Goal: Transaction & Acquisition: Book appointment/travel/reservation

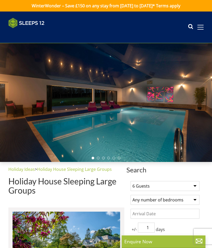
select select "6"
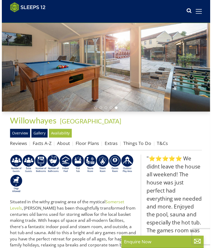
scroll to position [43, 0]
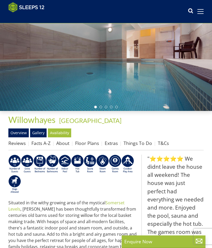
click at [38, 136] on link "Gallery" at bounding box center [38, 132] width 16 height 9
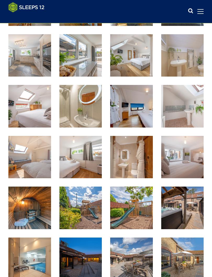
scroll to position [265, 0]
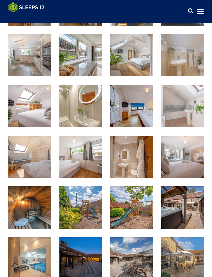
click at [29, 114] on img at bounding box center [29, 106] width 43 height 43
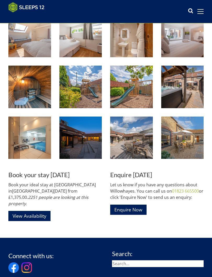
scroll to position [386, 0]
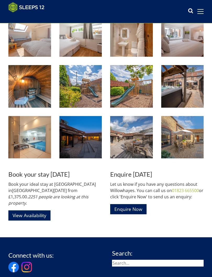
click at [35, 146] on img at bounding box center [29, 137] width 43 height 43
click at [186, 147] on img at bounding box center [182, 137] width 43 height 43
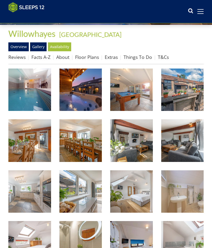
scroll to position [0, 0]
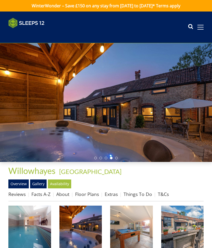
click at [18, 181] on link "Overview" at bounding box center [18, 183] width 20 height 9
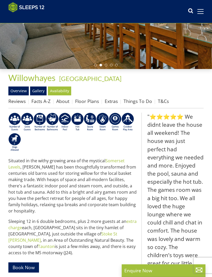
scroll to position [84, 0]
click at [137, 100] on link "Things To Do" at bounding box center [137, 101] width 28 height 6
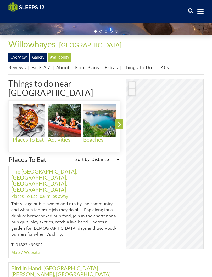
scroll to position [118, 0]
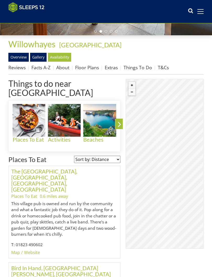
click at [67, 120] on img at bounding box center [64, 120] width 33 height 33
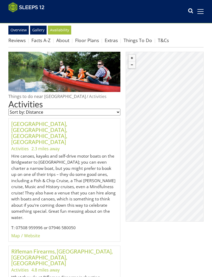
scroll to position [151, 0]
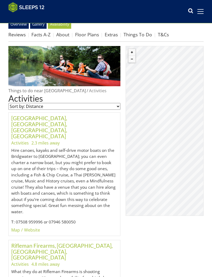
click at [170, 142] on div "© MapTiler © OpenStreetMap contributors" at bounding box center [164, 131] width 78 height 170
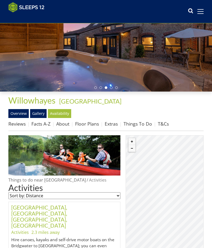
scroll to position [0, 0]
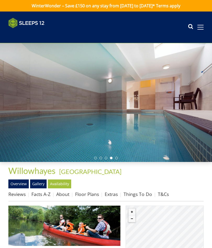
click at [198, 28] on span at bounding box center [200, 27] width 6 height 5
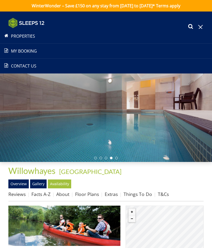
click at [25, 36] on link "Properties" at bounding box center [106, 36] width 212 height 6
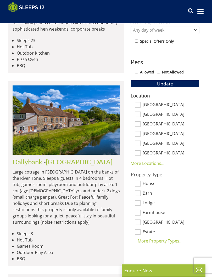
click at [145, 162] on link "More Locations..." at bounding box center [147, 164] width 34 height 6
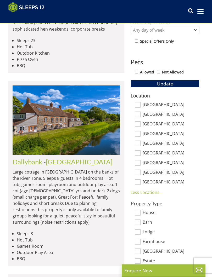
scroll to position [209, 0]
click at [138, 143] on input "[GEOGRAPHIC_DATA]" at bounding box center [137, 143] width 6 height 6
checkbox input "true"
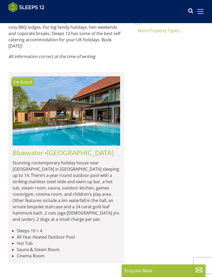
scroll to position [373, 0]
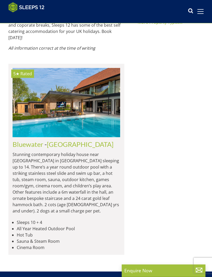
click at [85, 73] on img at bounding box center [66, 102] width 107 height 69
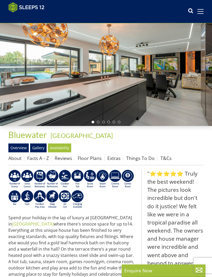
scroll to position [28, 0]
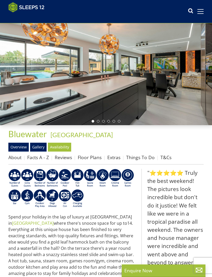
click at [39, 147] on link "Gallery" at bounding box center [38, 147] width 16 height 9
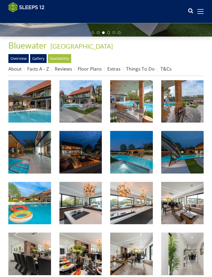
scroll to position [118, 0]
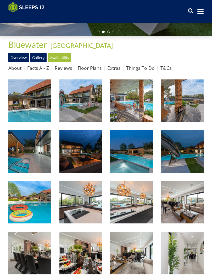
click at [131, 105] on img at bounding box center [131, 100] width 43 height 43
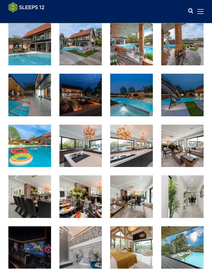
scroll to position [174, 0]
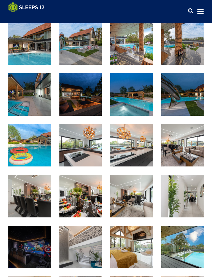
click at [182, 103] on img at bounding box center [182, 94] width 43 height 43
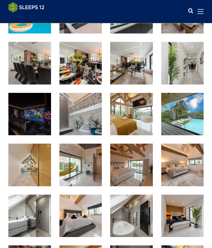
scroll to position [307, 0]
click at [132, 64] on img at bounding box center [131, 63] width 43 height 43
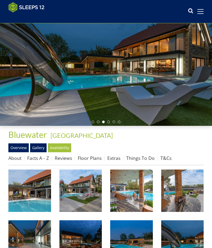
scroll to position [24, 0]
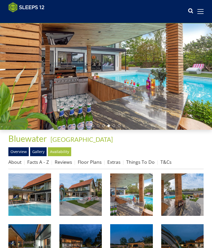
click at [23, 151] on link "Overview" at bounding box center [18, 151] width 20 height 9
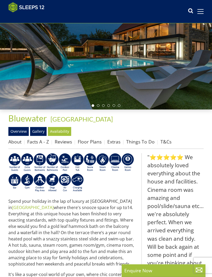
click at [92, 140] on link "Floor Plans" at bounding box center [90, 142] width 24 height 6
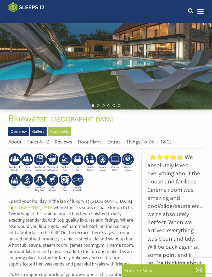
scroll to position [44, 0]
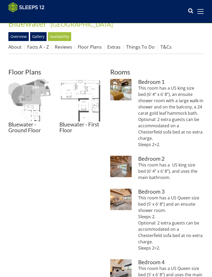
scroll to position [143, 0]
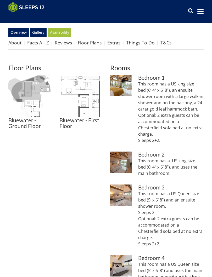
click at [30, 101] on img at bounding box center [29, 96] width 43 height 43
click at [65, 43] on link "Reviews" at bounding box center [63, 42] width 17 height 6
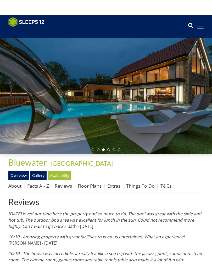
scroll to position [9, 0]
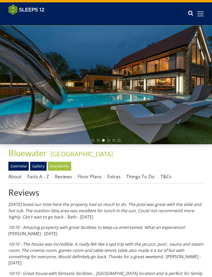
click at [16, 177] on link "About" at bounding box center [14, 176] width 13 height 6
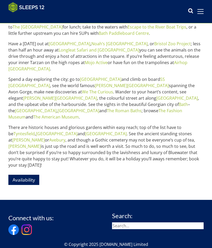
scroll to position [254, 0]
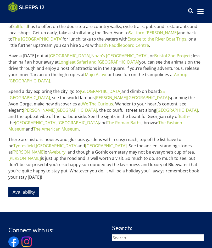
click at [28, 186] on link "Availability" at bounding box center [23, 191] width 31 height 10
click at [25, 186] on link "Availability" at bounding box center [23, 191] width 31 height 10
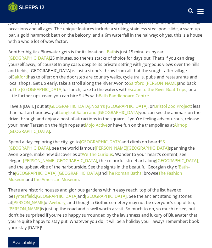
scroll to position [204, 0]
click at [25, 237] on link "Availability" at bounding box center [23, 242] width 31 height 10
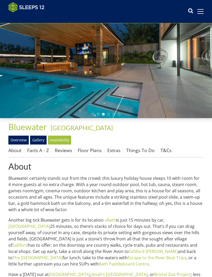
scroll to position [43, 0]
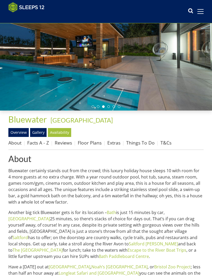
click at [38, 140] on link "Facts A - Z" at bounding box center [38, 142] width 22 height 6
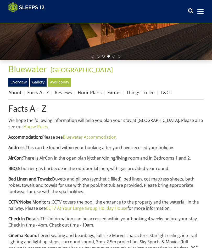
scroll to position [82, 0]
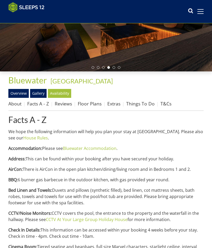
click at [16, 103] on link "About" at bounding box center [14, 103] width 13 height 6
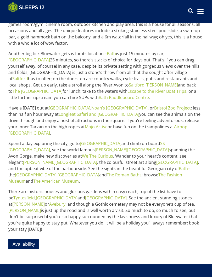
click at [25, 239] on link "Availability" at bounding box center [23, 244] width 31 height 10
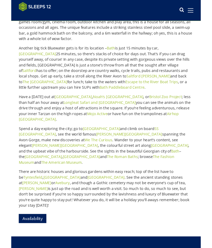
scroll to position [216, 0]
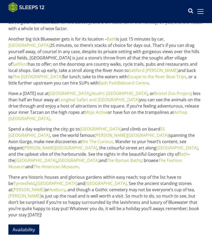
click at [22, 224] on link "Availability" at bounding box center [23, 229] width 31 height 10
click at [26, 224] on link "Availability" at bounding box center [23, 229] width 31 height 10
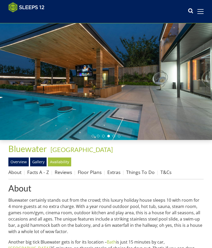
scroll to position [0, 0]
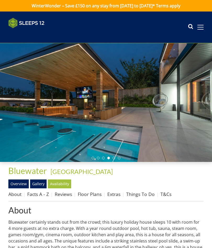
scroll to position [82, 0]
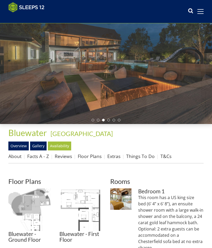
scroll to position [29, 0]
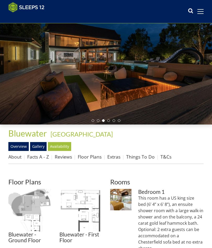
click at [60, 145] on link "Availability" at bounding box center [59, 146] width 23 height 9
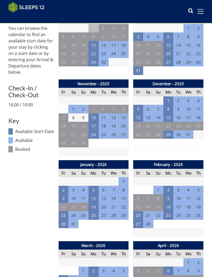
scroll to position [214, 0]
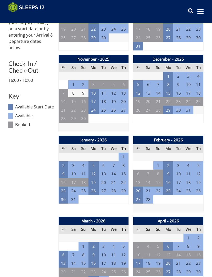
click at [168, 162] on td "2" at bounding box center [168, 165] width 10 height 9
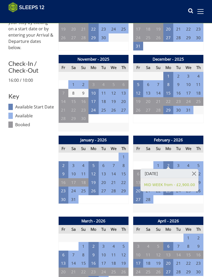
click at [193, 173] on link at bounding box center [193, 173] width 9 height 9
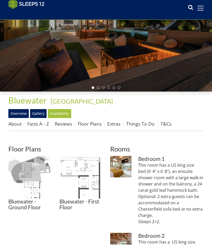
scroll to position [62, 0]
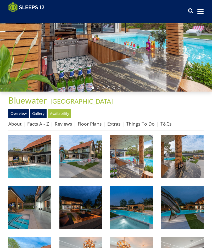
scroll to position [24, 0]
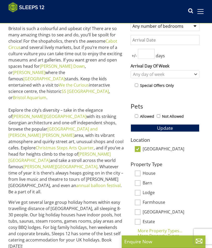
scroll to position [158, 0]
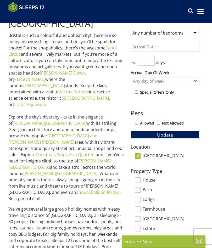
click at [138, 156] on input "[GEOGRAPHIC_DATA]" at bounding box center [137, 155] width 6 height 6
checkbox input "false"
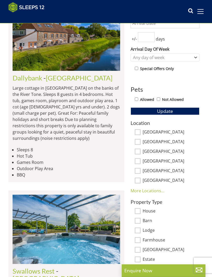
scroll to position [182, 0]
click at [137, 160] on input "Gloucestershire" at bounding box center [137, 161] width 6 height 6
checkbox input "true"
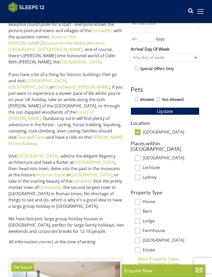
click at [136, 99] on input "Allowed" at bounding box center [135, 98] width 3 height 3
checkbox input "true"
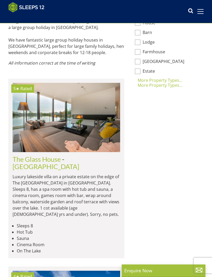
scroll to position [360, 0]
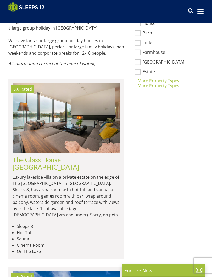
click at [83, 118] on img at bounding box center [66, 117] width 107 height 69
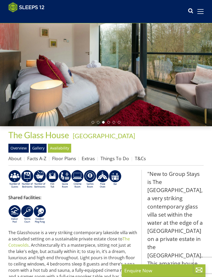
scroll to position [28, 0]
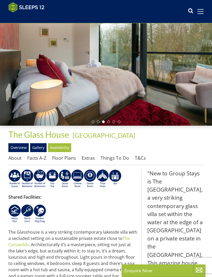
click at [65, 158] on link "Floor Plans" at bounding box center [64, 158] width 24 height 6
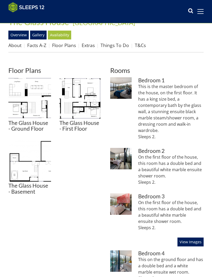
scroll to position [141, 0]
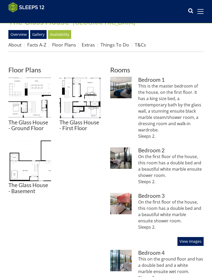
click at [34, 107] on img at bounding box center [29, 98] width 43 height 43
click at [29, 168] on img at bounding box center [29, 160] width 43 height 43
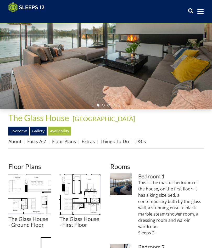
scroll to position [44, 0]
click at [38, 129] on link "Gallery" at bounding box center [38, 130] width 16 height 9
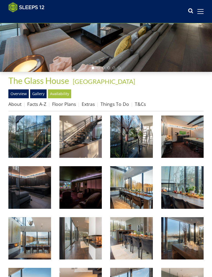
scroll to position [82, 0]
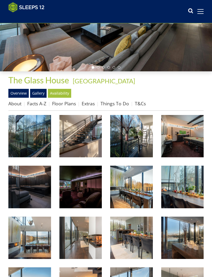
click at [33, 141] on img at bounding box center [29, 136] width 43 height 43
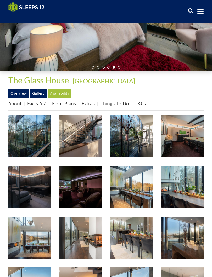
click at [63, 92] on link "Availability" at bounding box center [59, 93] width 23 height 9
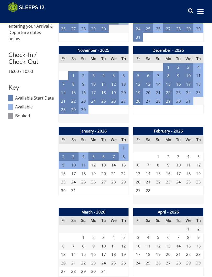
scroll to position [225, 0]
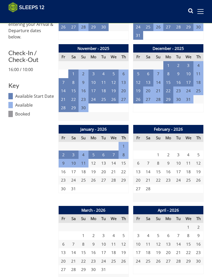
click at [179, 150] on td "3" at bounding box center [178, 154] width 10 height 9
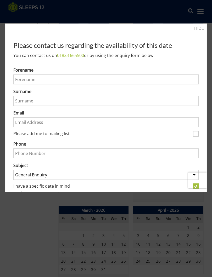
click at [199, 28] on link "HIDE" at bounding box center [199, 28] width 10 height 6
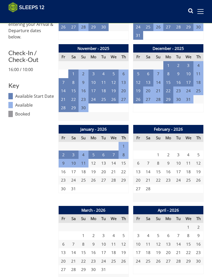
click at [93, 150] on td "5" at bounding box center [93, 154] width 10 height 9
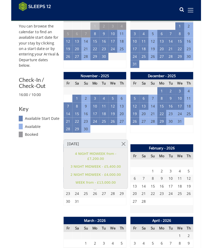
scroll to position [0, 0]
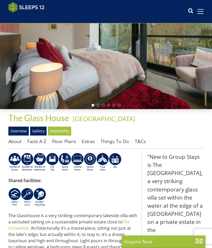
scroll to position [28, 0]
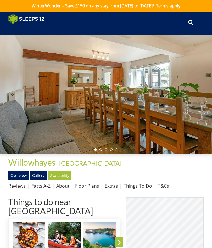
scroll to position [118, 0]
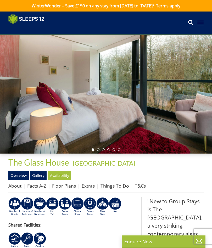
scroll to position [28, 0]
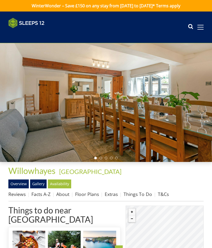
click at [199, 27] on span at bounding box center [200, 27] width 6 height 5
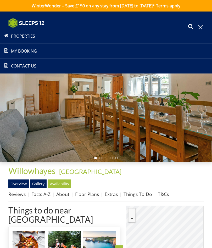
click at [28, 35] on link "Properties" at bounding box center [106, 36] width 212 height 6
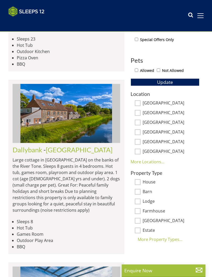
scroll to position [228, 0]
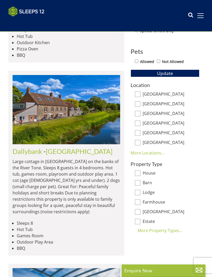
click at [139, 123] on input "Gloucestershire" at bounding box center [137, 123] width 6 height 6
checkbox input "true"
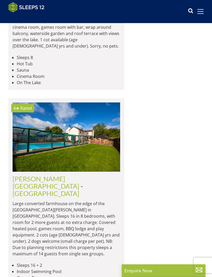
scroll to position [529, 0]
click at [82, 121] on img at bounding box center [66, 136] width 107 height 69
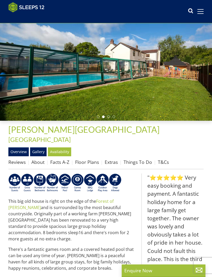
scroll to position [33, 0]
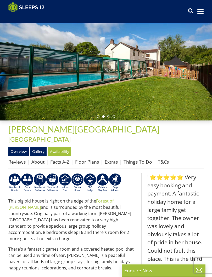
click at [63, 147] on link "Availability" at bounding box center [59, 151] width 23 height 9
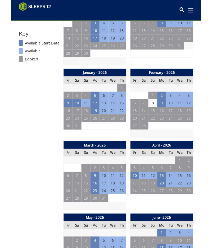
scroll to position [284, 0]
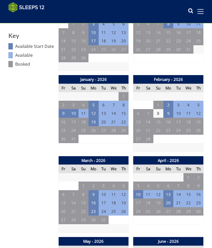
click at [171, 101] on td "2" at bounding box center [168, 105] width 10 height 9
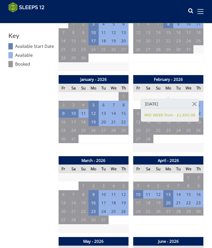
click at [193, 104] on link at bounding box center [193, 103] width 9 height 9
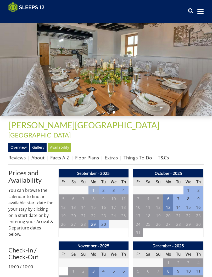
scroll to position [37, 0]
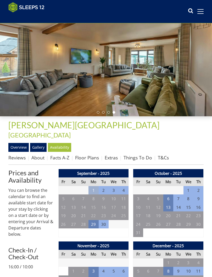
click at [93, 154] on link "Floor Plans" at bounding box center [87, 157] width 24 height 6
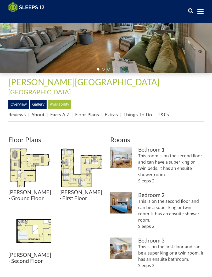
scroll to position [80, 0]
click at [24, 160] on img at bounding box center [29, 167] width 43 height 43
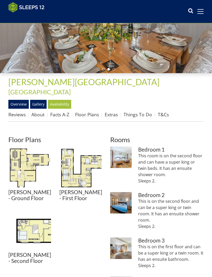
click at [65, 100] on link "Availability" at bounding box center [59, 104] width 23 height 9
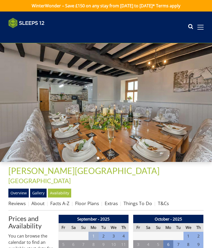
click at [19, 188] on link "Overview" at bounding box center [18, 192] width 20 height 9
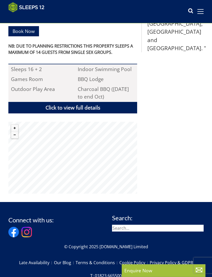
scroll to position [284, 0]
click at [14, 125] on button "Zoom in" at bounding box center [14, 128] width 7 height 7
click at [17, 125] on button "Zoom in" at bounding box center [14, 128] width 7 height 7
click at [16, 125] on button "Zoom in" at bounding box center [14, 128] width 7 height 7
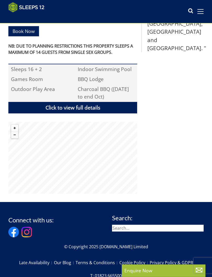
click at [14, 125] on button "Zoom in" at bounding box center [14, 128] width 7 height 7
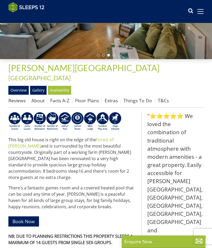
scroll to position [79, 0]
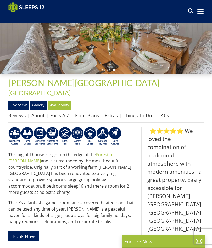
click at [37, 101] on link "Gallery" at bounding box center [38, 105] width 16 height 9
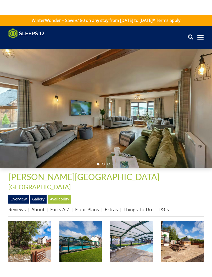
scroll to position [82, 0]
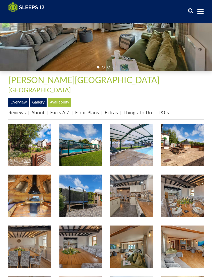
click at [34, 146] on img at bounding box center [29, 145] width 43 height 43
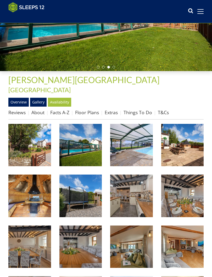
click at [60, 109] on link "Facts A-Z" at bounding box center [59, 112] width 19 height 6
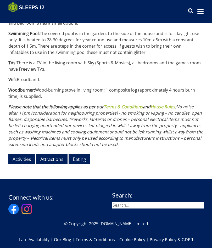
scroll to position [655, 0]
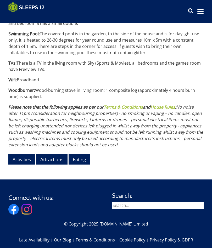
click at [81, 155] on link "Eating" at bounding box center [79, 159] width 22 height 10
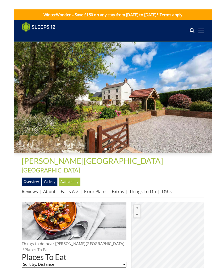
scroll to position [70, 0]
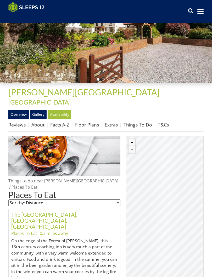
click at [134, 146] on button "Zoom out" at bounding box center [131, 149] width 7 height 7
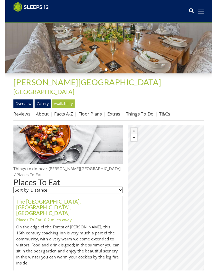
scroll to position [84, 0]
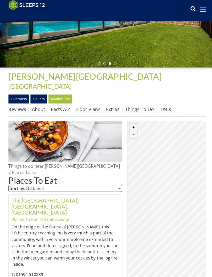
click at [19, 96] on link "Overview" at bounding box center [18, 100] width 20 height 9
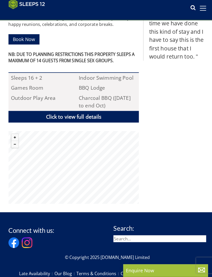
scroll to position [273, 0]
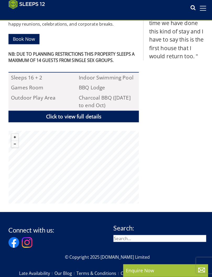
click at [16, 135] on button "Zoom in" at bounding box center [14, 138] width 7 height 7
click at [18, 135] on button "Zoom in" at bounding box center [14, 138] width 7 height 7
click at [11, 135] on button "Zoom in" at bounding box center [14, 138] width 7 height 7
click at [15, 135] on button "Zoom in" at bounding box center [14, 138] width 7 height 7
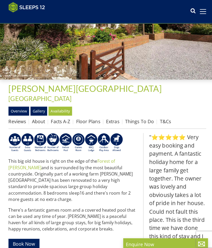
scroll to position [70, 0]
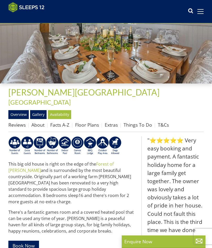
click at [136, 121] on link "Things To Do" at bounding box center [137, 124] width 28 height 6
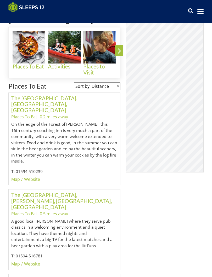
scroll to position [210, 0]
click at [33, 176] on link "Website" at bounding box center [32, 179] width 16 height 6
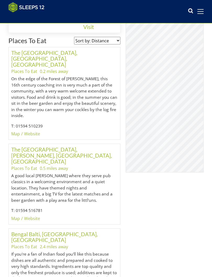
scroll to position [255, 0]
click at [35, 215] on link "Website" at bounding box center [32, 218] width 16 height 6
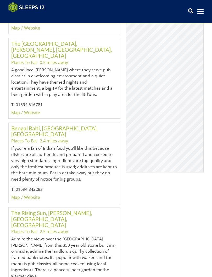
scroll to position [362, 0]
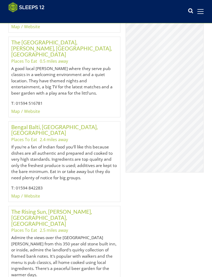
click at [32, 193] on link "Website" at bounding box center [32, 196] width 16 height 6
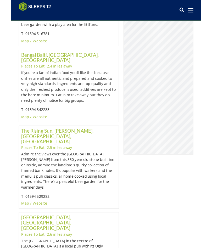
scroll to position [428, 0]
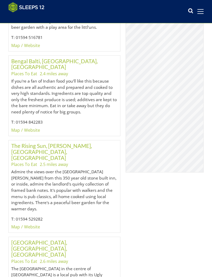
click at [36, 224] on link "Website" at bounding box center [32, 227] width 16 height 6
click at [35, 224] on link "Website" at bounding box center [32, 227] width 16 height 6
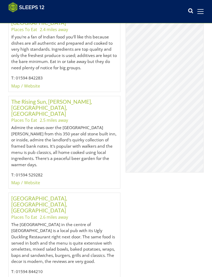
scroll to position [473, 0]
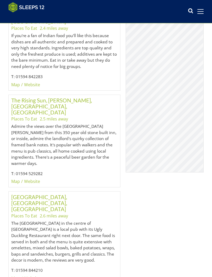
click at [34, 247] on link "Website" at bounding box center [32, 278] width 16 height 6
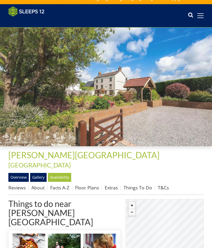
scroll to position [0, 0]
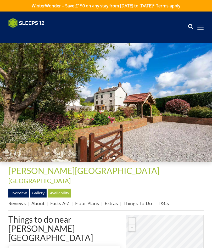
click at [110, 200] on link "Extras" at bounding box center [110, 203] width 13 height 6
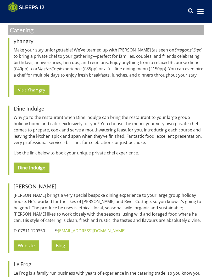
scroll to position [664, 0]
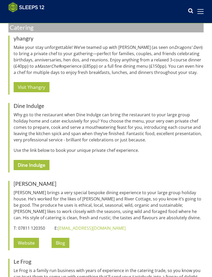
click at [40, 162] on strong "Dine Indulge" at bounding box center [31, 165] width 27 height 6
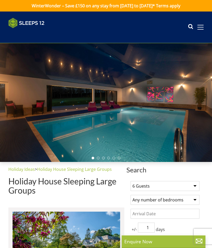
select select "6"
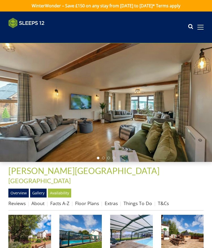
click at [199, 27] on span at bounding box center [200, 27] width 6 height 1
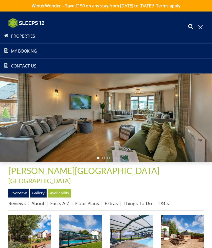
click at [28, 37] on link "Properties" at bounding box center [106, 36] width 212 height 6
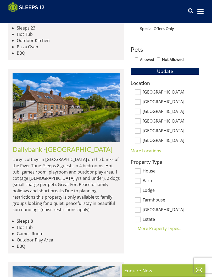
scroll to position [227, 0]
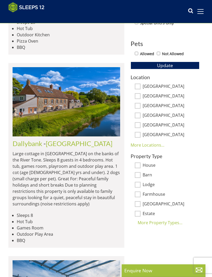
click at [138, 115] on input "Gloucestershire" at bounding box center [137, 116] width 6 height 6
checkbox input "true"
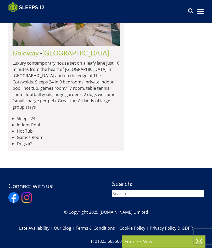
scroll to position [723, 0]
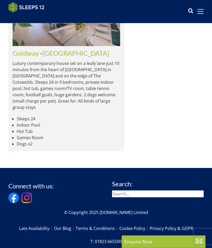
click at [76, 46] on img at bounding box center [66, 11] width 107 height 69
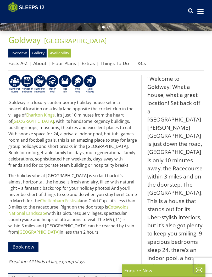
scroll to position [122, 0]
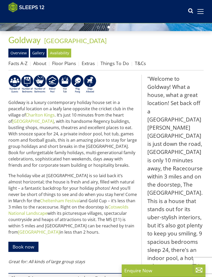
click at [62, 53] on link "Availability" at bounding box center [59, 53] width 23 height 9
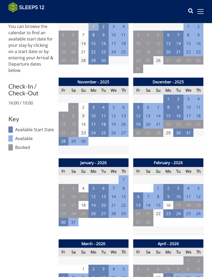
scroll to position [192, 0]
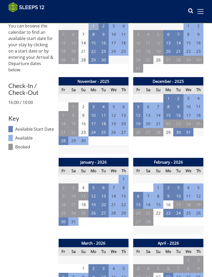
click at [167, 183] on td "2" at bounding box center [168, 187] width 10 height 9
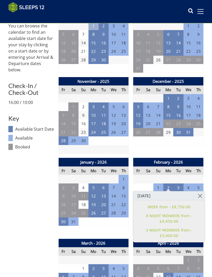
click at [202, 195] on link at bounding box center [199, 195] width 9 height 9
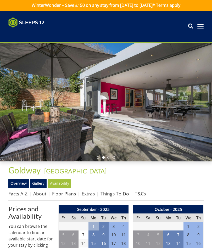
scroll to position [0, 0]
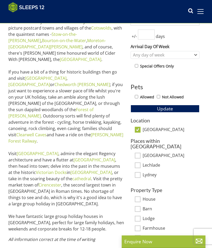
scroll to position [184, 0]
click at [139, 127] on input "[GEOGRAPHIC_DATA]" at bounding box center [137, 130] width 6 height 6
checkbox input "false"
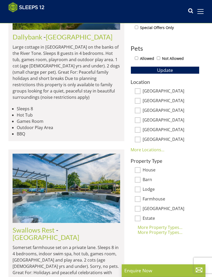
scroll to position [223, 0]
click at [139, 110] on input "[GEOGRAPHIC_DATA]" at bounding box center [137, 110] width 6 height 6
checkbox input "true"
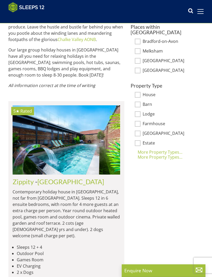
scroll to position [298, 0]
click at [94, 130] on img at bounding box center [66, 139] width 107 height 69
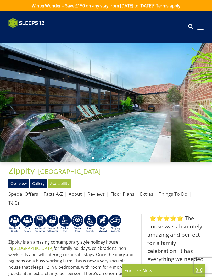
click at [64, 183] on link "Availability" at bounding box center [59, 183] width 23 height 9
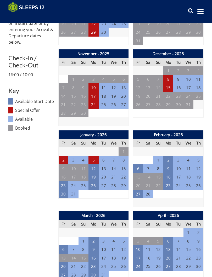
scroll to position [229, 0]
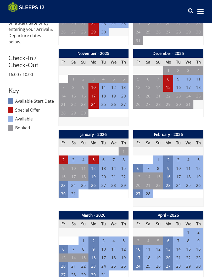
click at [167, 155] on td "2" at bounding box center [168, 159] width 10 height 9
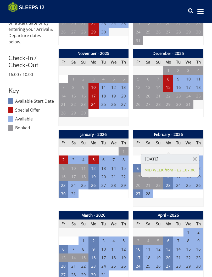
click at [195, 157] on link at bounding box center [194, 158] width 9 height 9
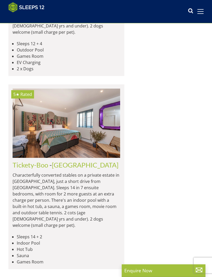
scroll to position [502, 0]
click at [80, 116] on img at bounding box center [66, 123] width 107 height 69
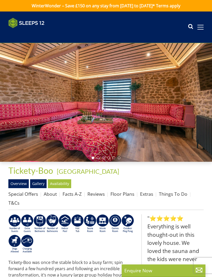
click at [62, 183] on link "Availability" at bounding box center [59, 183] width 23 height 9
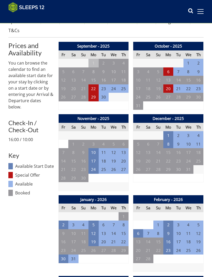
scroll to position [164, 0]
click at [167, 220] on td "2" at bounding box center [168, 224] width 10 height 9
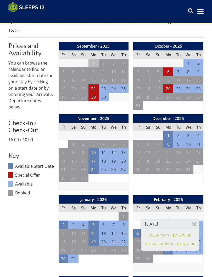
click at [193, 222] on link at bounding box center [193, 223] width 9 height 9
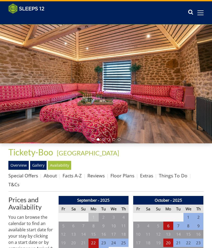
scroll to position [0, 0]
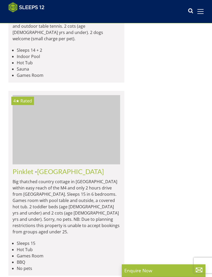
scroll to position [688, 0]
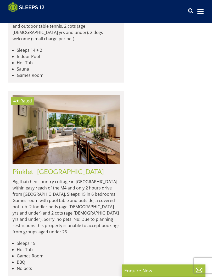
click at [77, 108] on img at bounding box center [66, 129] width 107 height 69
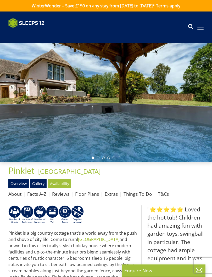
click at [61, 183] on link "Availability" at bounding box center [59, 183] width 23 height 9
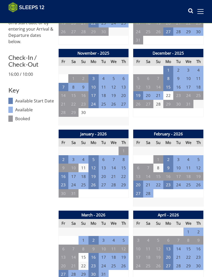
scroll to position [220, 0]
click at [168, 157] on td "2" at bounding box center [168, 159] width 10 height 9
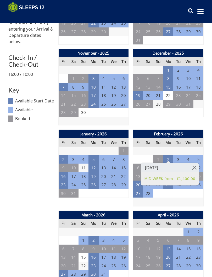
click at [192, 167] on link at bounding box center [193, 167] width 9 height 9
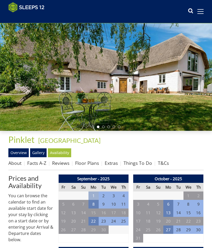
scroll to position [0, 0]
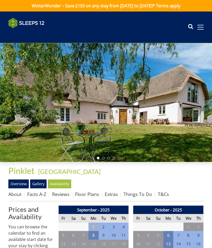
click at [40, 184] on link "Gallery" at bounding box center [38, 183] width 16 height 9
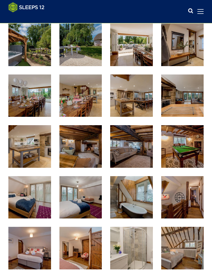
scroll to position [224, 0]
click at [83, 152] on img at bounding box center [80, 146] width 43 height 43
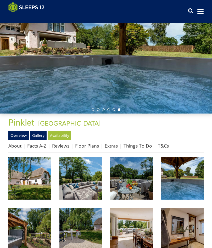
scroll to position [38, 0]
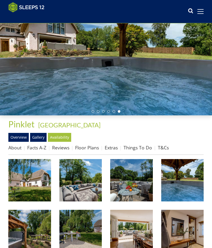
click at [88, 147] on link "Floor Plans" at bounding box center [87, 147] width 24 height 6
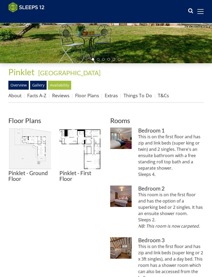
scroll to position [93, 0]
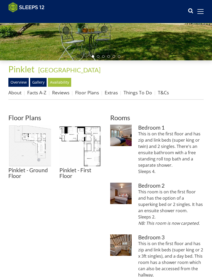
click at [30, 150] on img at bounding box center [29, 146] width 43 height 43
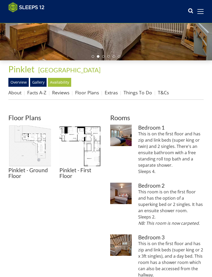
click at [142, 91] on link "Things To Do" at bounding box center [137, 92] width 28 height 6
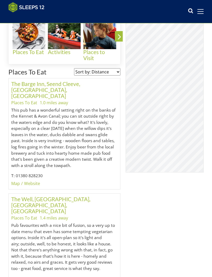
scroll to position [206, 0]
click at [36, 180] on link "Website" at bounding box center [32, 183] width 16 height 6
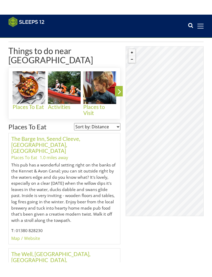
scroll to position [157, 0]
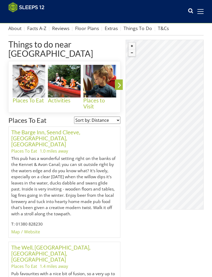
click at [169, 139] on div "© MapTiler © OpenStreetMap contributors" at bounding box center [164, 125] width 78 height 170
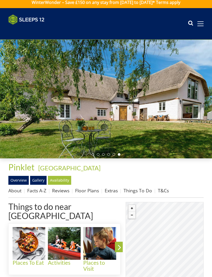
scroll to position [3, 0]
click at [17, 189] on link "About" at bounding box center [14, 190] width 13 height 6
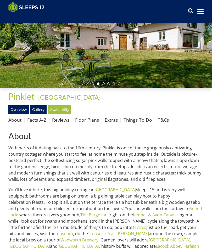
scroll to position [63, 0]
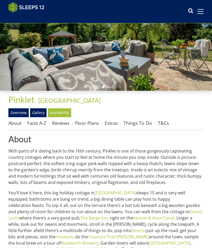
click at [61, 124] on link "Reviews" at bounding box center [60, 123] width 17 height 6
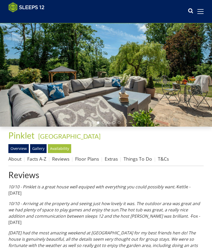
scroll to position [27, 0]
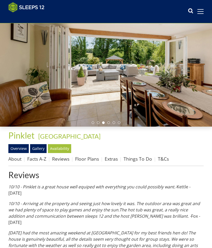
click at [38, 158] on link "Facts A-Z" at bounding box center [36, 158] width 19 height 6
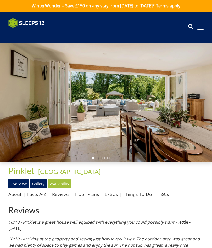
click at [197, 29] on span at bounding box center [200, 27] width 6 height 5
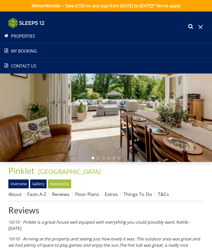
click at [25, 37] on link "Properties" at bounding box center [106, 36] width 212 height 6
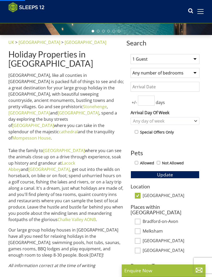
scroll to position [126, 0]
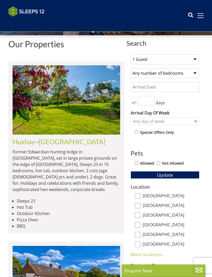
click at [136, 161] on input "Allowed" at bounding box center [135, 162] width 3 height 3
checkbox input "true"
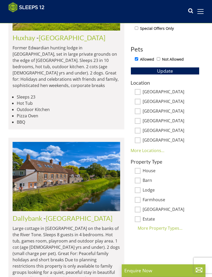
scroll to position [222, 0]
click at [150, 150] on link "More Locations..." at bounding box center [147, 151] width 34 height 6
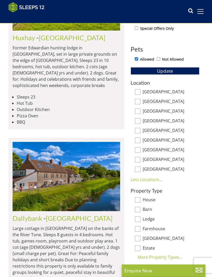
click at [139, 111] on input "Wiltshire" at bounding box center [137, 111] width 6 height 6
checkbox input "true"
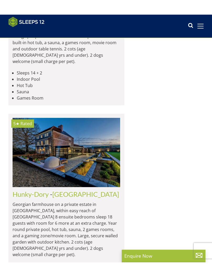
scroll to position [679, 0]
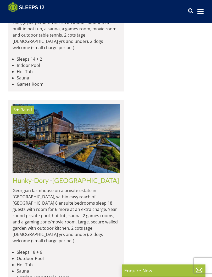
click at [83, 105] on img at bounding box center [66, 138] width 107 height 69
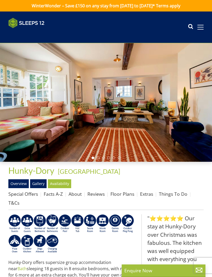
click at [64, 182] on link "Availability" at bounding box center [59, 183] width 23 height 9
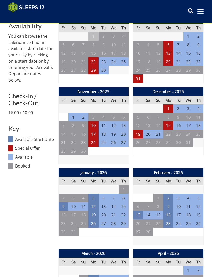
scroll to position [193, 0]
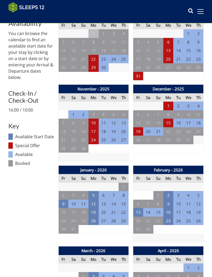
click at [169, 191] on td "2" at bounding box center [168, 195] width 10 height 9
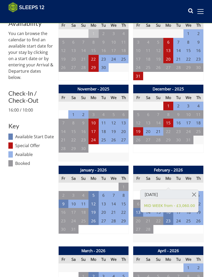
click at [193, 193] on link at bounding box center [193, 194] width 9 height 9
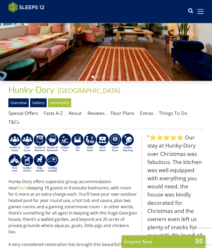
scroll to position [71, 0]
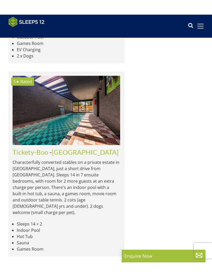
scroll to position [528, 0]
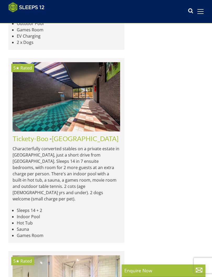
click at [76, 145] on p "Characterfully converted stables on a private estate in Wiltshire, just a short…" at bounding box center [66, 173] width 107 height 56
click at [83, 90] on img at bounding box center [66, 96] width 107 height 69
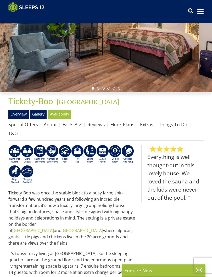
scroll to position [61, 0]
click at [64, 114] on link "Availability" at bounding box center [59, 114] width 23 height 9
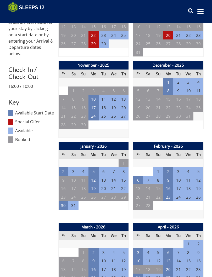
scroll to position [224, 0]
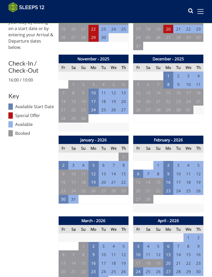
click at [168, 161] on td "2" at bounding box center [168, 165] width 10 height 9
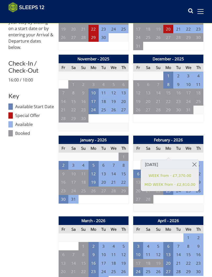
click at [193, 163] on link at bounding box center [193, 164] width 9 height 9
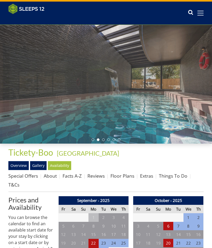
scroll to position [0, 0]
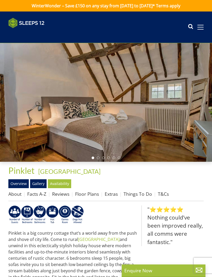
click at [202, 27] on span at bounding box center [200, 27] width 6 height 5
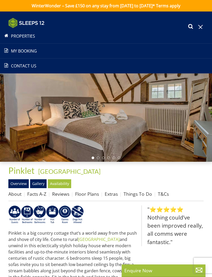
click at [27, 34] on link "Properties" at bounding box center [106, 36] width 212 height 6
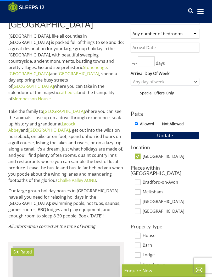
scroll to position [160, 0]
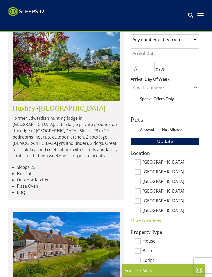
click at [137, 130] on input "Allowed" at bounding box center [135, 128] width 3 height 3
checkbox input "true"
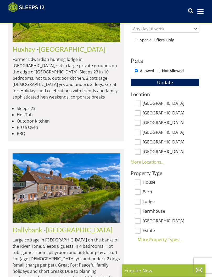
scroll to position [211, 0]
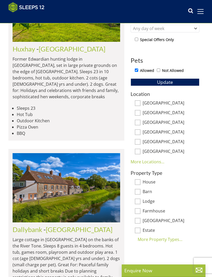
click at [138, 141] on input "[GEOGRAPHIC_DATA]" at bounding box center [137, 142] width 6 height 6
checkbox input "true"
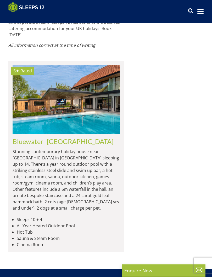
scroll to position [376, 0]
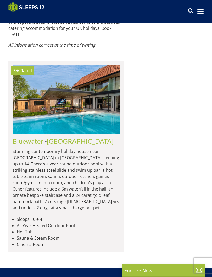
click at [83, 72] on img at bounding box center [66, 99] width 107 height 69
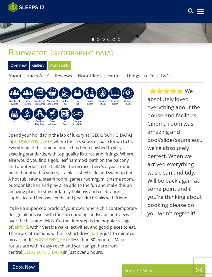
scroll to position [109, 0]
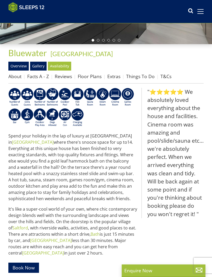
click at [64, 67] on link "Availability" at bounding box center [59, 66] width 23 height 9
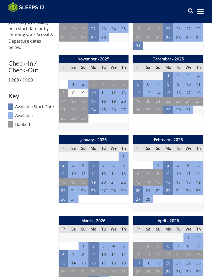
scroll to position [215, 0]
click at [169, 162] on td "2" at bounding box center [168, 165] width 10 height 9
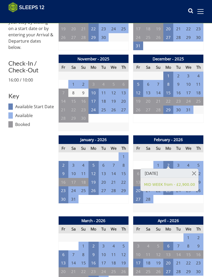
click at [192, 172] on link at bounding box center [193, 173] width 9 height 9
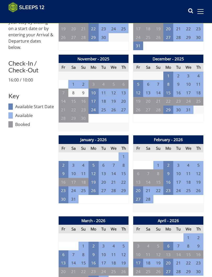
click at [178, 162] on td "3" at bounding box center [178, 165] width 10 height 9
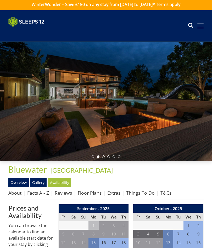
scroll to position [0, 0]
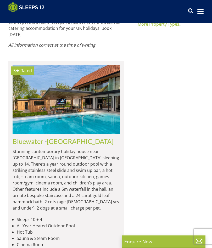
scroll to position [0, 536]
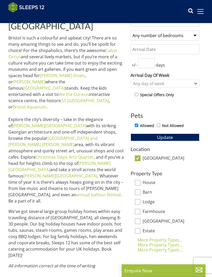
scroll to position [166, 0]
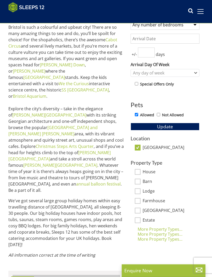
click at [140, 149] on input "[GEOGRAPHIC_DATA]" at bounding box center [137, 148] width 6 height 6
checkbox input "false"
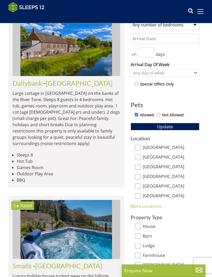
click at [171, 126] on span "Update" at bounding box center [165, 126] width 16 height 6
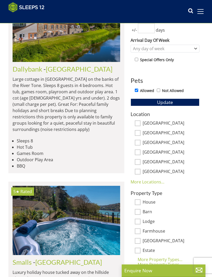
scroll to position [194, 0]
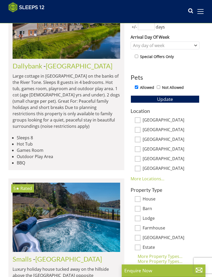
click at [153, 178] on link "More Locations..." at bounding box center [147, 179] width 34 height 6
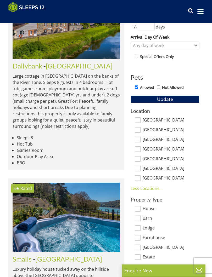
click at [139, 177] on input "Herefordshire" at bounding box center [137, 178] width 6 height 6
checkbox input "true"
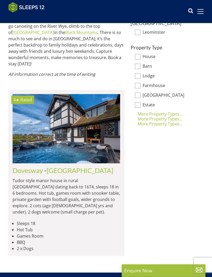
scroll to position [307, 0]
click at [74, 166] on link "Herefordshire" at bounding box center [79, 170] width 67 height 8
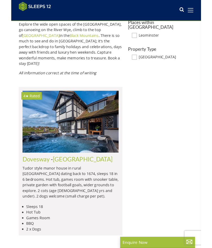
scroll to position [299, 0]
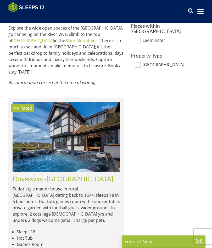
click at [95, 135] on img at bounding box center [66, 136] width 107 height 69
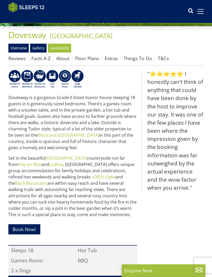
scroll to position [127, 0]
click at [63, 48] on link "Availability" at bounding box center [59, 48] width 23 height 9
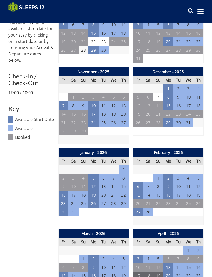
scroll to position [204, 0]
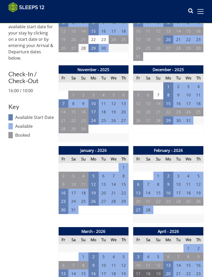
click at [168, 173] on td "2" at bounding box center [168, 176] width 10 height 9
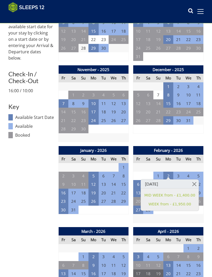
click at [192, 182] on link at bounding box center [193, 183] width 9 height 9
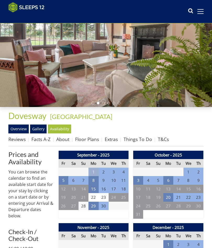
scroll to position [0, 0]
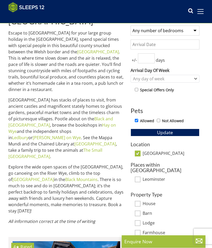
scroll to position [157, 0]
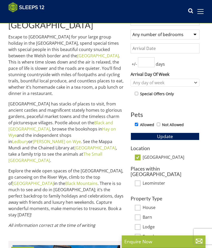
click at [139, 157] on input "Herefordshire" at bounding box center [137, 157] width 6 height 6
checkbox input "false"
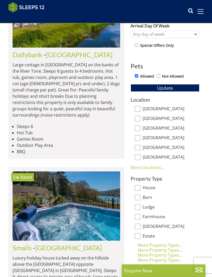
scroll to position [205, 0]
click at [138, 108] on input "[GEOGRAPHIC_DATA]" at bounding box center [137, 109] width 6 height 6
checkbox input "true"
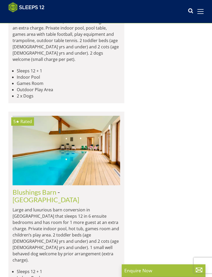
scroll to position [1116, 0]
click at [75, 86] on li "Games Room" at bounding box center [68, 83] width 103 height 6
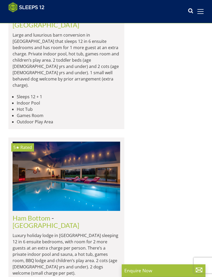
scroll to position [1290, 0]
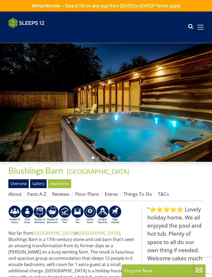
click at [63, 183] on link "Availability" at bounding box center [59, 183] width 23 height 9
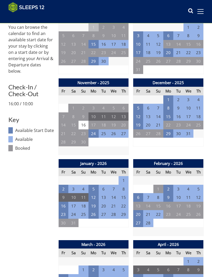
scroll to position [191, 0]
click at [167, 185] on td "2" at bounding box center [168, 189] width 10 height 9
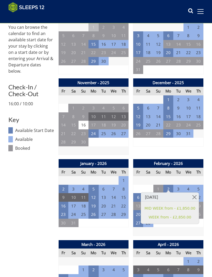
click at [194, 197] on link at bounding box center [193, 196] width 9 height 9
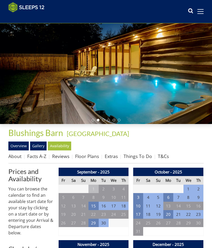
scroll to position [0, 0]
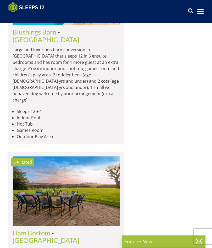
scroll to position [1271, 0]
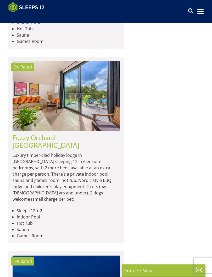
scroll to position [1766, 0]
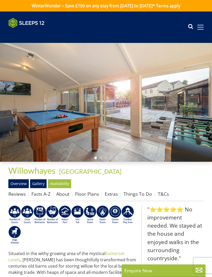
click at [64, 183] on link "Availability" at bounding box center [59, 183] width 23 height 9
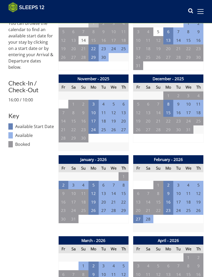
scroll to position [195, 0]
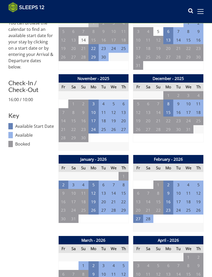
click at [168, 181] on td "2" at bounding box center [168, 184] width 10 height 9
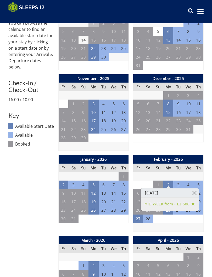
click at [192, 191] on link at bounding box center [193, 192] width 9 height 9
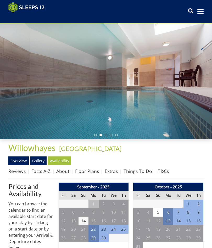
scroll to position [4, 0]
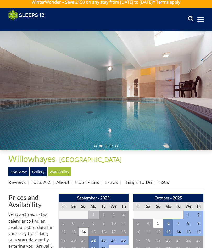
click at [40, 172] on link "Gallery" at bounding box center [38, 171] width 16 height 9
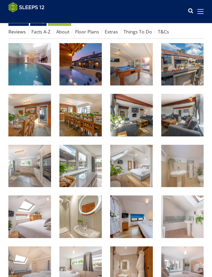
scroll to position [154, 0]
click at [133, 124] on img at bounding box center [131, 115] width 43 height 43
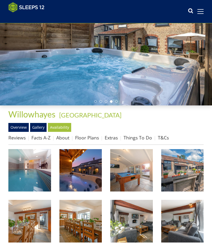
scroll to position [45, 0]
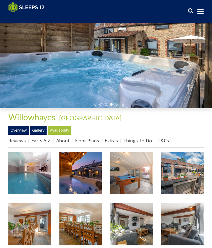
click at [21, 130] on link "Overview" at bounding box center [18, 130] width 20 height 9
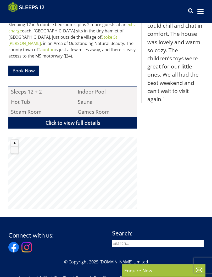
scroll to position [300, 0]
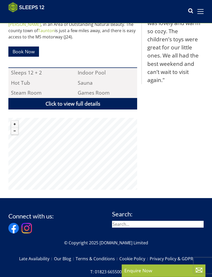
click at [18, 121] on button "Zoom in" at bounding box center [14, 124] width 7 height 7
click at [17, 121] on button "Zoom in" at bounding box center [14, 124] width 7 height 7
click at [18, 121] on button "Zoom in" at bounding box center [14, 124] width 7 height 7
click at [17, 121] on button "Zoom in" at bounding box center [14, 124] width 7 height 7
click at [18, 121] on button "Zoom in" at bounding box center [14, 124] width 7 height 7
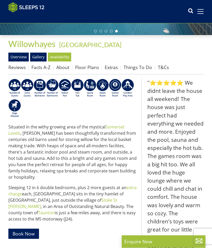
scroll to position [117, 0]
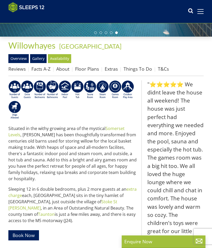
click at [135, 69] on link "Things To Do" at bounding box center [137, 69] width 28 height 6
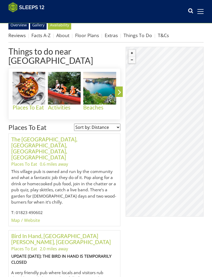
scroll to position [150, 0]
click at [33, 200] on div "The Royal Oak, Stoke St Gregory, Taunton, Somerset Places To Eat 0.6 miles away…" at bounding box center [64, 179] width 112 height 93
click at [34, 217] on link "Website" at bounding box center [32, 220] width 16 height 6
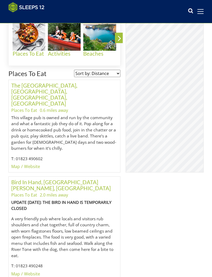
scroll to position [204, 0]
click at [34, 163] on link "Website" at bounding box center [32, 166] width 16 height 6
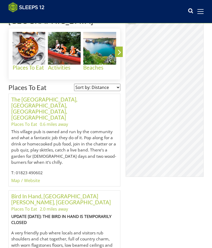
scroll to position [190, 0]
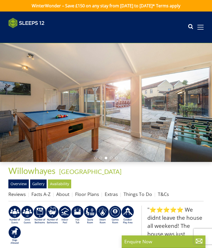
click at [39, 185] on link "Gallery" at bounding box center [38, 183] width 16 height 9
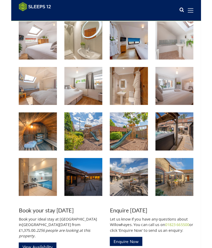
scroll to position [325, 0]
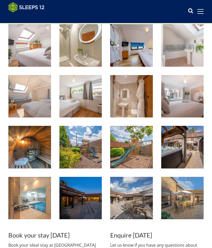
click at [89, 204] on img at bounding box center [80, 198] width 43 height 43
click at [205, 7] on div "Search Menu Properties My Booking Contact Us 01823 665500 Search Check Availabi…" at bounding box center [106, 11] width 212 height 19
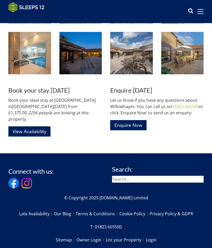
scroll to position [469, 0]
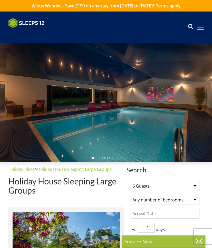
select select "6"
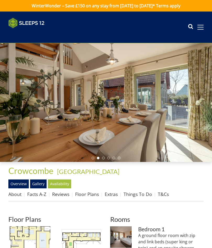
click at [64, 183] on link "Availability" at bounding box center [59, 183] width 23 height 9
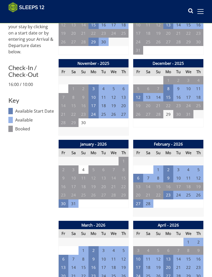
scroll to position [210, 0]
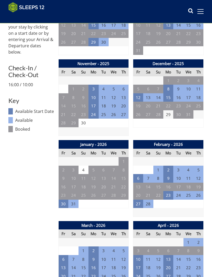
click at [171, 166] on td "2" at bounding box center [168, 170] width 10 height 9
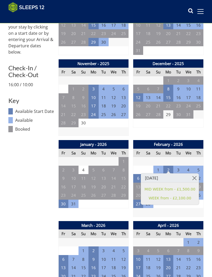
click at [194, 181] on link at bounding box center [193, 177] width 9 height 9
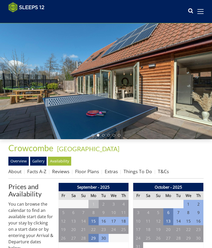
scroll to position [0, 0]
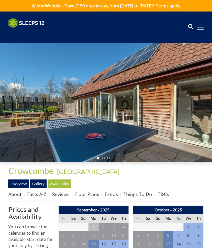
click at [202, 26] on span at bounding box center [200, 27] width 6 height 5
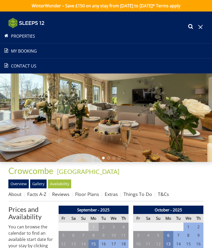
click at [23, 36] on link "Properties" at bounding box center [106, 36] width 212 height 6
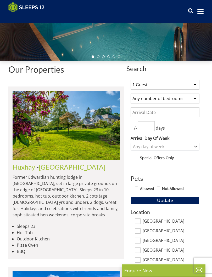
scroll to position [96, 0]
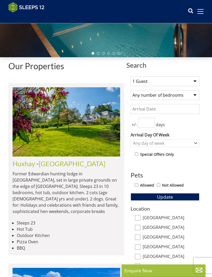
click at [134, 186] on input "Allowed" at bounding box center [135, 184] width 3 height 3
checkbox input "true"
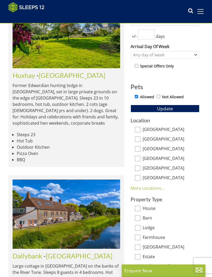
scroll to position [189, 0]
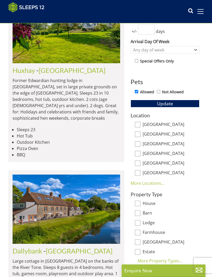
click at [136, 123] on input "[GEOGRAPHIC_DATA]" at bounding box center [137, 124] width 6 height 6
checkbox input "true"
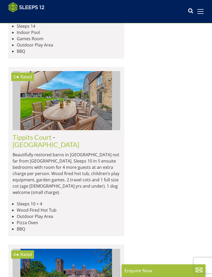
scroll to position [2212, 0]
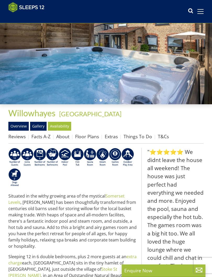
scroll to position [32, 0]
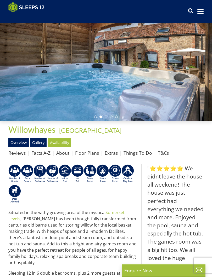
click at [42, 152] on link "Facts A-Z" at bounding box center [40, 153] width 19 height 6
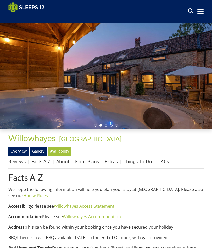
scroll to position [5, 0]
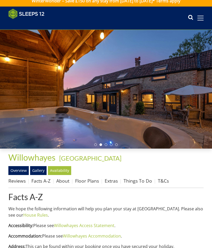
click at [39, 171] on link "Gallery" at bounding box center [38, 170] width 16 height 9
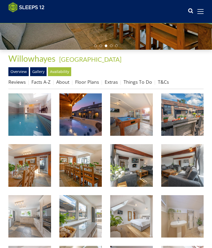
scroll to position [92, 0]
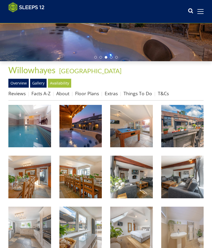
click at [178, 181] on img at bounding box center [182, 176] width 43 height 43
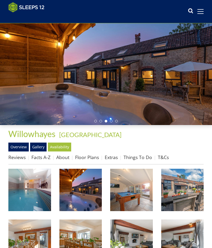
scroll to position [14, 0]
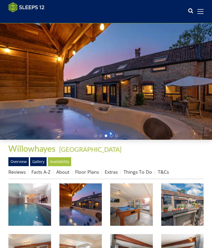
click at [62, 172] on link "About" at bounding box center [62, 171] width 13 height 6
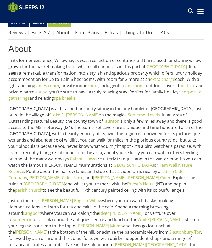
scroll to position [153, 0]
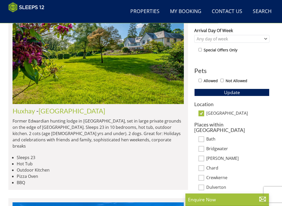
scroll to position [240, 0]
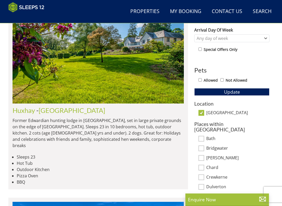
click at [203, 113] on input "[GEOGRAPHIC_DATA]" at bounding box center [201, 113] width 6 height 6
checkbox input "false"
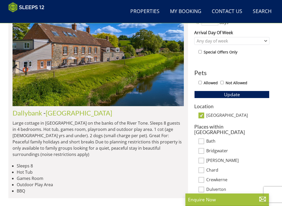
scroll to position [229, 0]
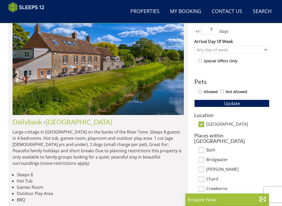
click at [201, 92] on input "Allowed" at bounding box center [199, 91] width 3 height 3
checkbox input "true"
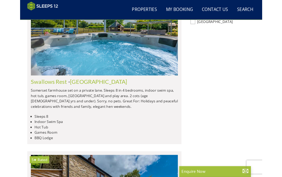
scroll to position [471, 0]
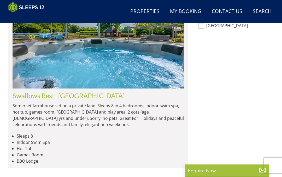
click at [125, 95] on div "Swallows Rest - [GEOGRAPHIC_DATA] Somerset farmhouse set on a private lane. Sle…" at bounding box center [98, 128] width 171 height 72
click at [150, 93] on h2 "Swallows Rest - [GEOGRAPHIC_DATA]" at bounding box center [98, 95] width 171 height 7
click at [119, 59] on img at bounding box center [98, 33] width 171 height 111
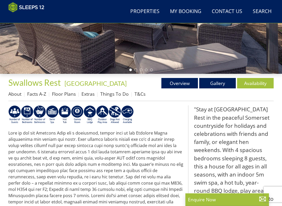
scroll to position [119, 0]
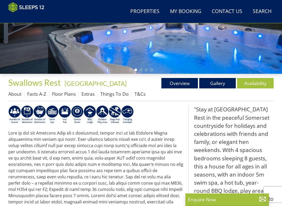
click at [261, 82] on link "Availability" at bounding box center [255, 83] width 37 height 10
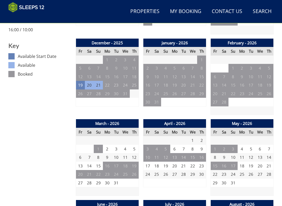
scroll to position [271, 0]
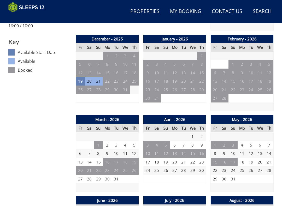
click at [243, 62] on td "2" at bounding box center [242, 64] width 9 height 9
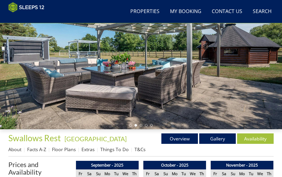
scroll to position [57, 0]
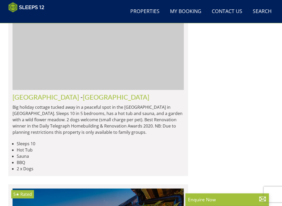
scroll to position [672, 0]
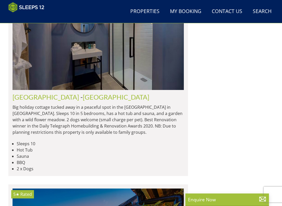
click at [136, 153] on li "Sauna" at bounding box center [100, 156] width 167 height 6
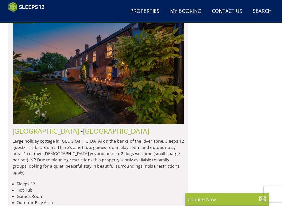
scroll to position [847, 0]
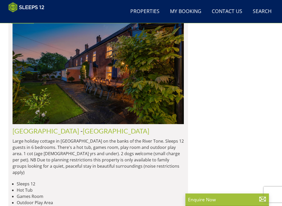
click at [150, 85] on img at bounding box center [98, 69] width 171 height 111
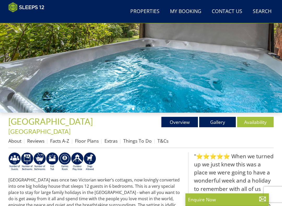
scroll to position [80, 0]
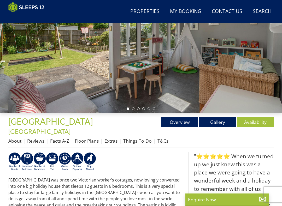
click at [257, 120] on link "Availability" at bounding box center [255, 122] width 37 height 10
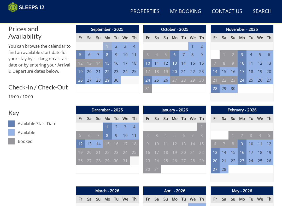
scroll to position [211, 0]
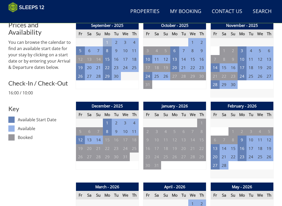
click at [241, 128] on td "2" at bounding box center [242, 132] width 9 height 9
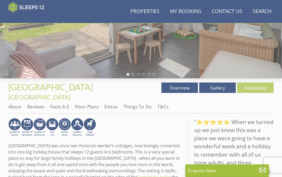
scroll to position [109, 0]
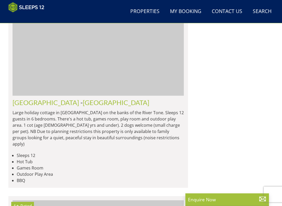
scroll to position [868, 0]
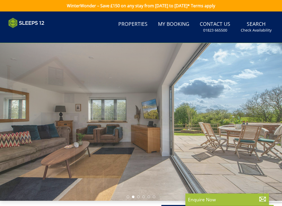
click at [259, 28] on small "Check Availability" at bounding box center [256, 30] width 31 height 5
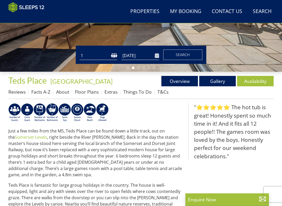
scroll to position [122, 0]
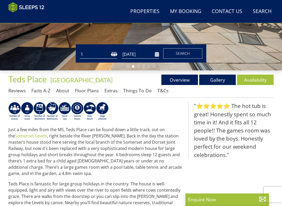
click at [254, 82] on link "Availability" at bounding box center [255, 80] width 37 height 10
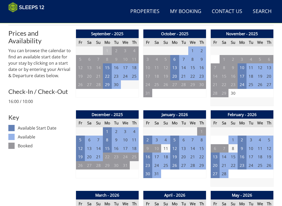
scroll to position [195, 0]
click at [243, 139] on td "2" at bounding box center [242, 140] width 9 height 9
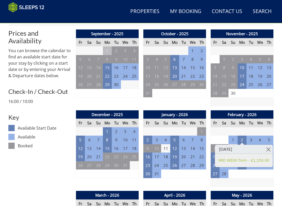
click at [266, 151] on link at bounding box center [268, 149] width 9 height 9
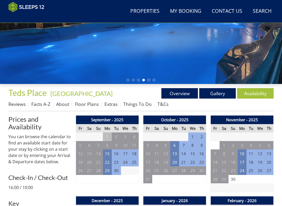
scroll to position [109, 0]
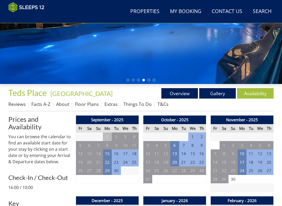
click at [216, 93] on link "Gallery" at bounding box center [217, 93] width 37 height 10
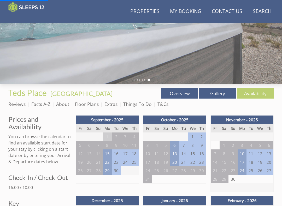
click at [221, 93] on link "Gallery" at bounding box center [217, 93] width 37 height 10
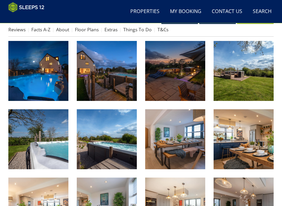
scroll to position [183, 0]
click at [244, 82] on img at bounding box center [244, 71] width 60 height 60
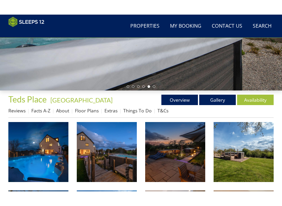
scroll to position [112, 0]
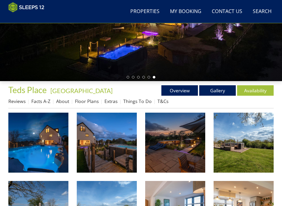
click at [89, 101] on link "Floor Plans" at bounding box center [87, 101] width 24 height 6
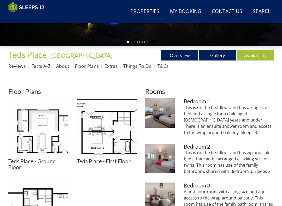
scroll to position [147, 0]
click at [45, 139] on img at bounding box center [38, 128] width 60 height 60
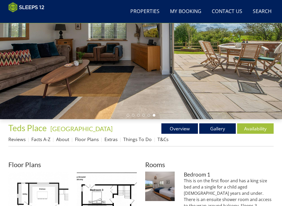
scroll to position [77, 0]
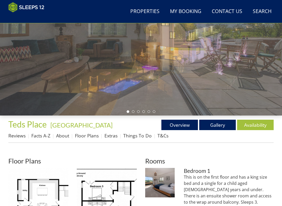
click at [17, 135] on link "Reviews" at bounding box center [16, 136] width 17 height 6
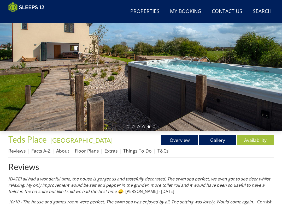
scroll to position [81, 0]
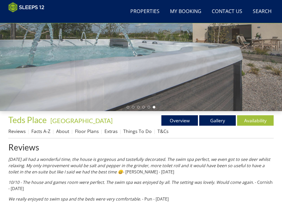
click at [180, 118] on link "Overview" at bounding box center [179, 120] width 37 height 10
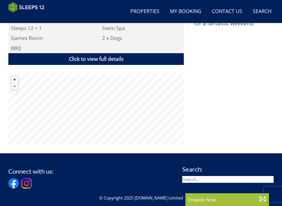
scroll to position [352, 0]
click at [117, 53] on link "Click to view full details" at bounding box center [95, 59] width 175 height 12
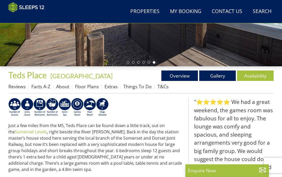
scroll to position [126, 0]
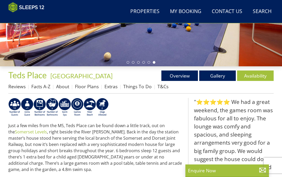
click at [137, 89] on link "Things To Do" at bounding box center [137, 86] width 28 height 6
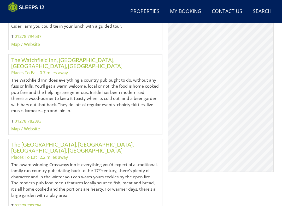
scroll to position [328, 0]
click at [29, 126] on link "Website" at bounding box center [32, 129] width 16 height 6
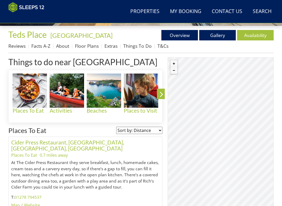
scroll to position [167, 0]
click at [65, 48] on link "About" at bounding box center [62, 46] width 13 height 6
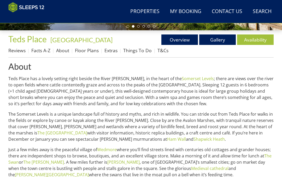
scroll to position [149, 0]
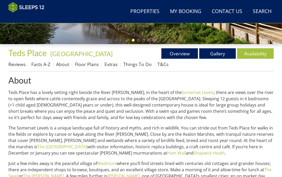
click at [20, 63] on link "Reviews" at bounding box center [16, 64] width 17 height 6
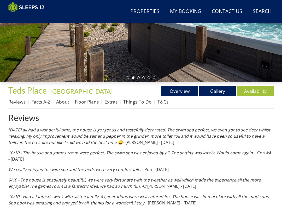
scroll to position [111, 0]
click at [44, 102] on link "Facts A-Z" at bounding box center [40, 102] width 19 height 6
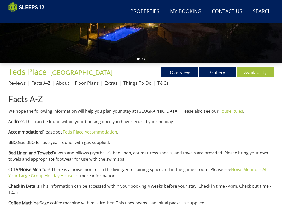
scroll to position [130, 0]
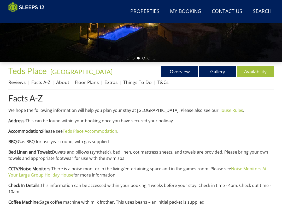
click at [63, 82] on link "About" at bounding box center [62, 82] width 13 height 6
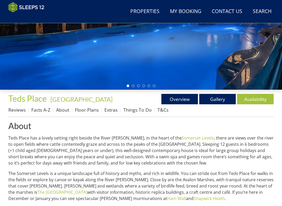
scroll to position [135, 0]
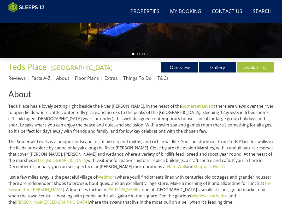
click at [161, 80] on link "T&Cs" at bounding box center [162, 78] width 11 height 6
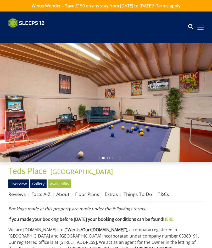
click at [17, 177] on link "Overview" at bounding box center [18, 183] width 20 height 9
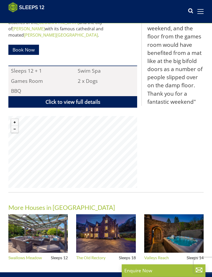
scroll to position [319, 0]
